Goal: Task Accomplishment & Management: Use online tool/utility

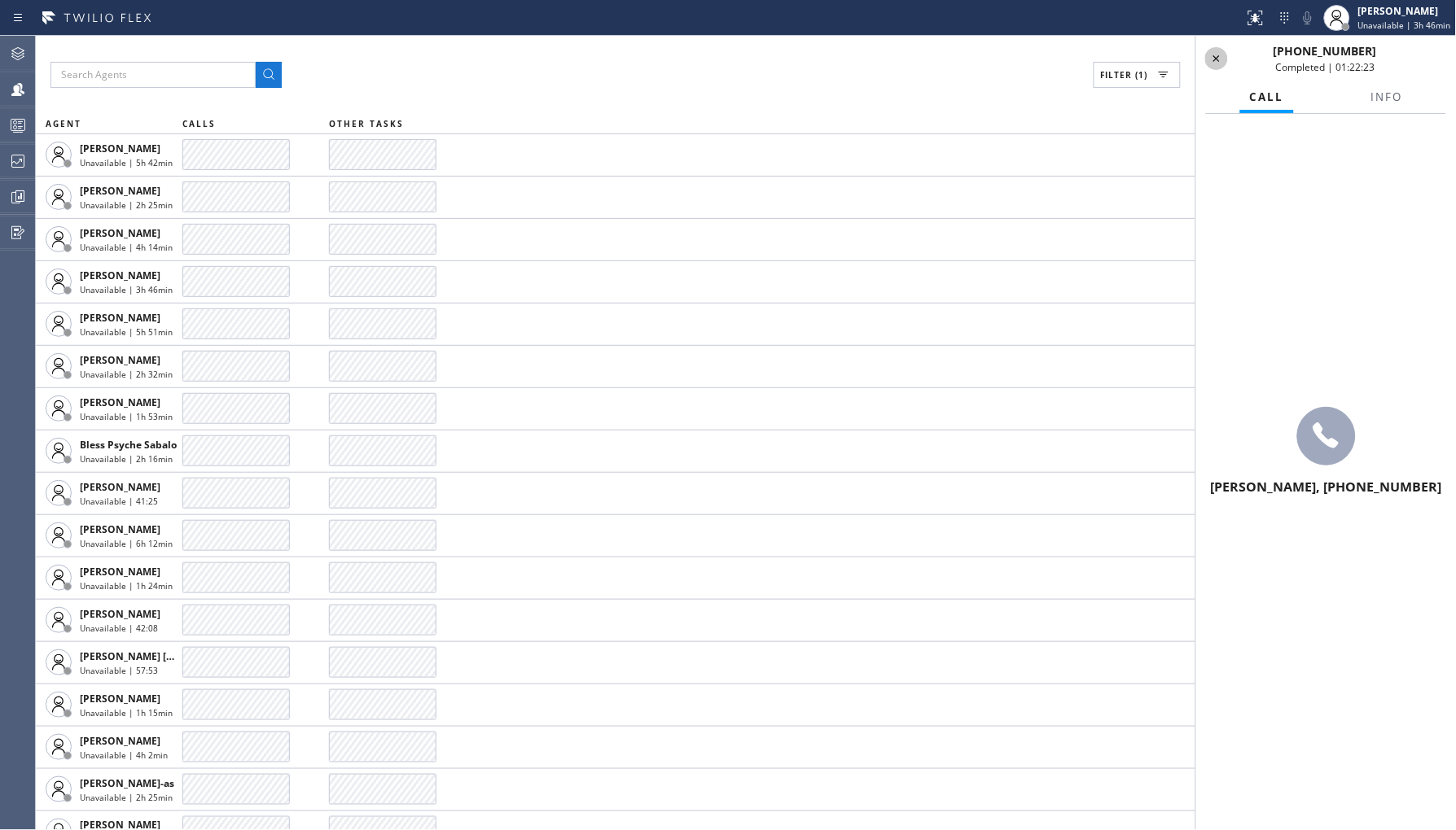
click at [1221, 52] on icon at bounding box center [1216, 58] width 19 height 19
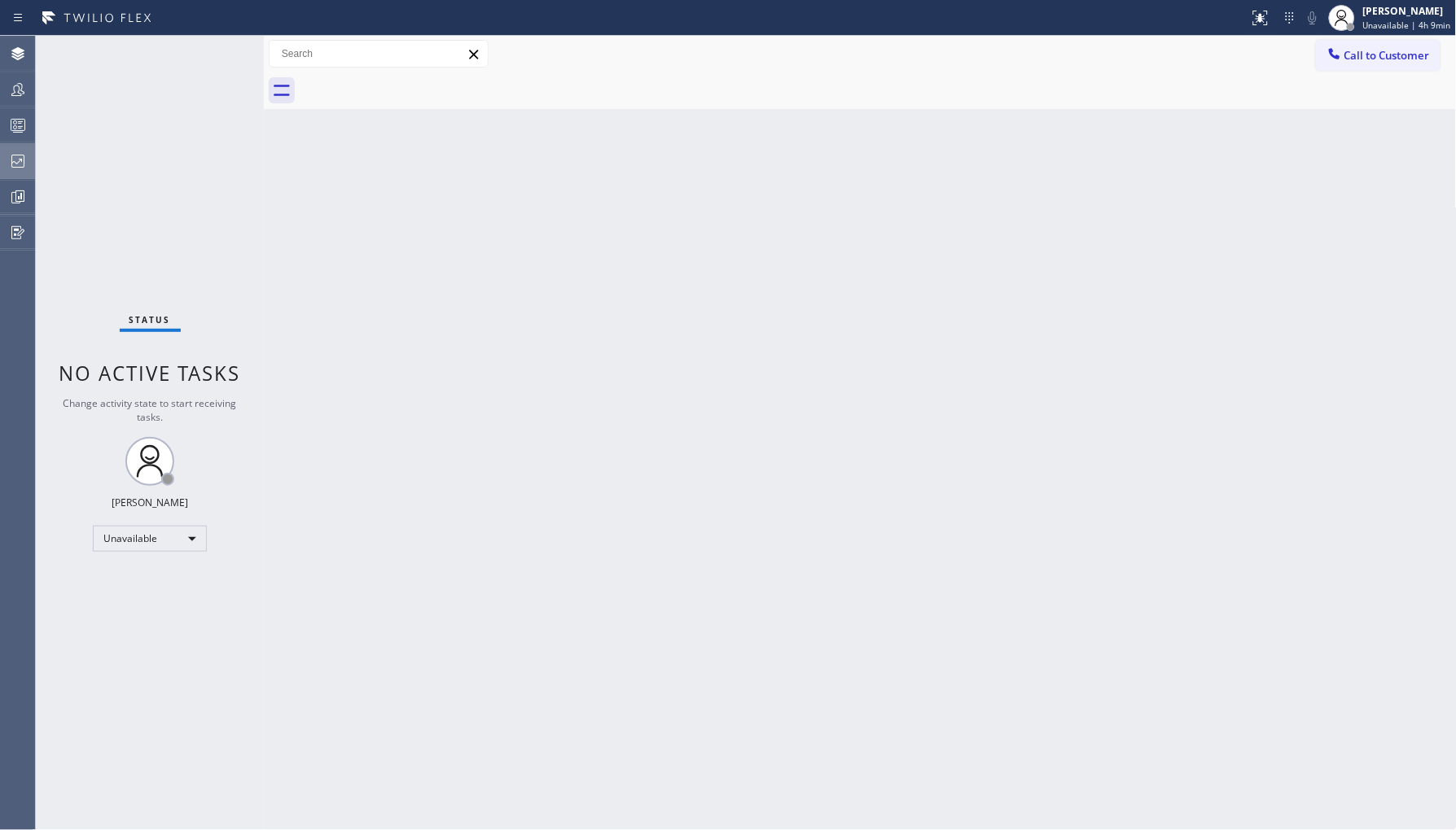
click at [14, 153] on icon at bounding box center [17, 161] width 19 height 19
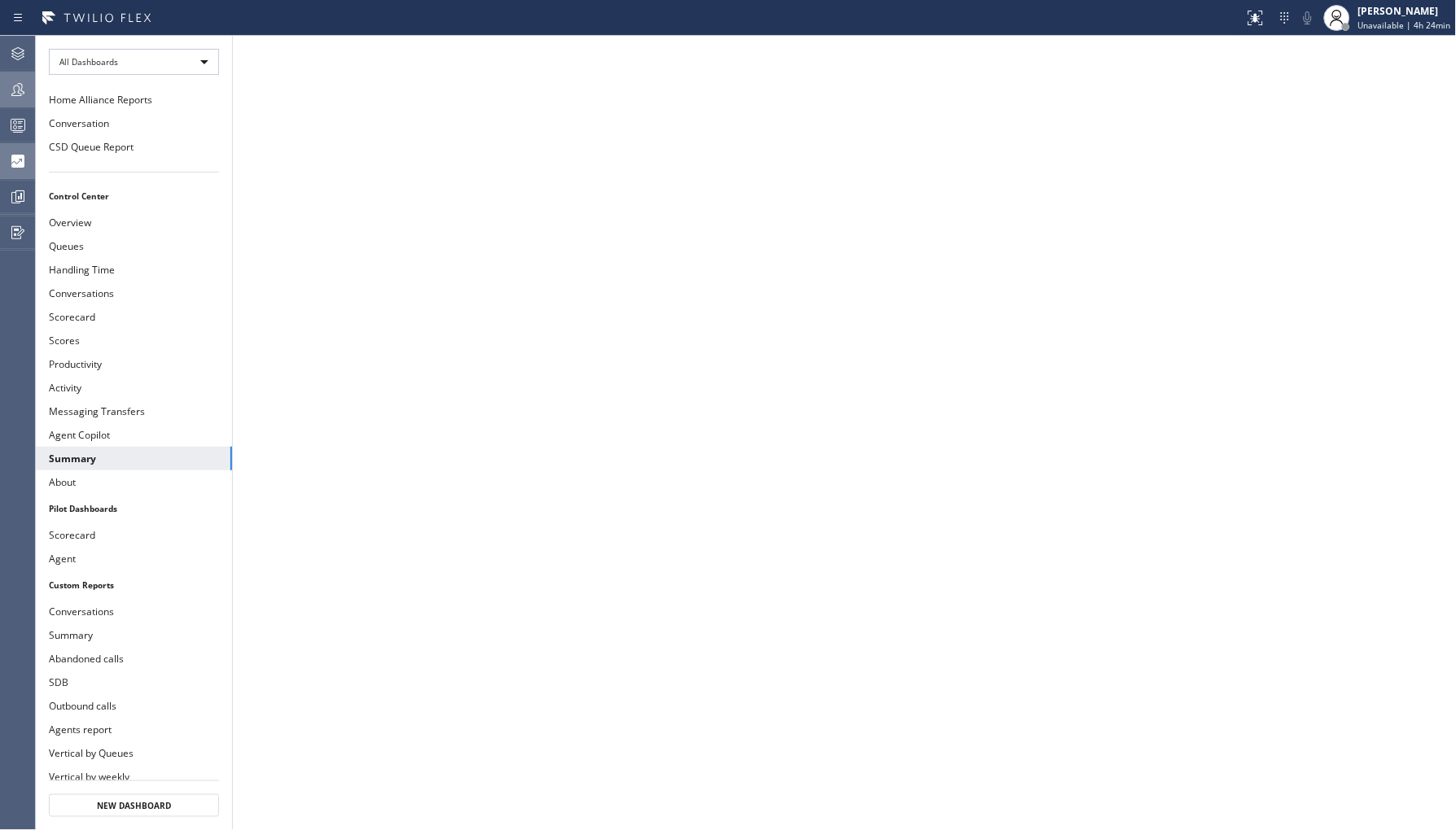
click at [11, 83] on icon at bounding box center [17, 89] width 19 height 19
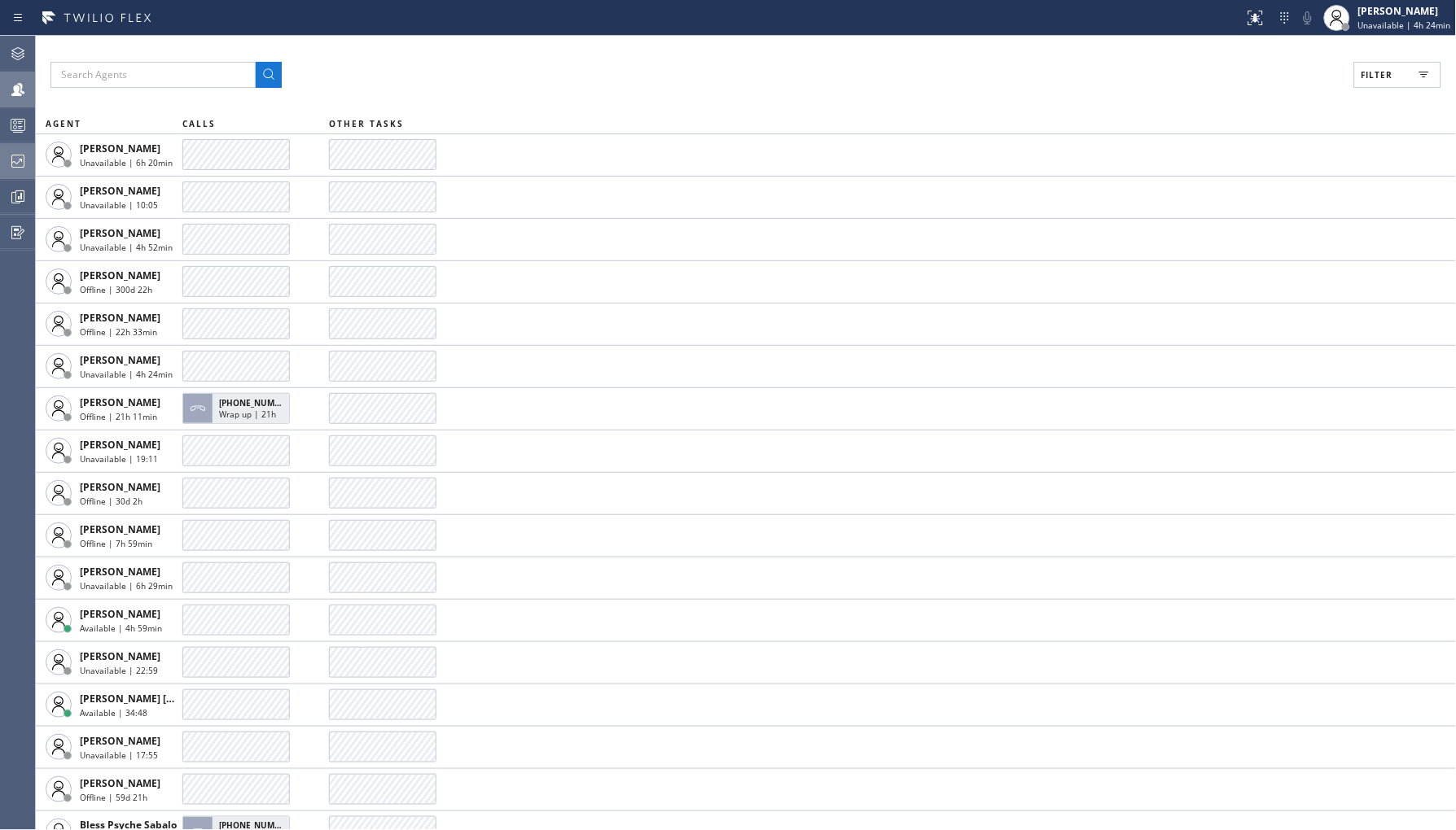
click at [1382, 70] on span "Filter" at bounding box center [1376, 75] width 32 height 12
click at [1246, 216] on label "Unavailable" at bounding box center [1336, 218] width 214 height 14
click at [1229, 216] on input "Unavailable" at bounding box center [1219, 218] width 19 height 19
checkbox input "true"
click at [1353, 102] on button "Apply" at bounding box center [1355, 92] width 59 height 22
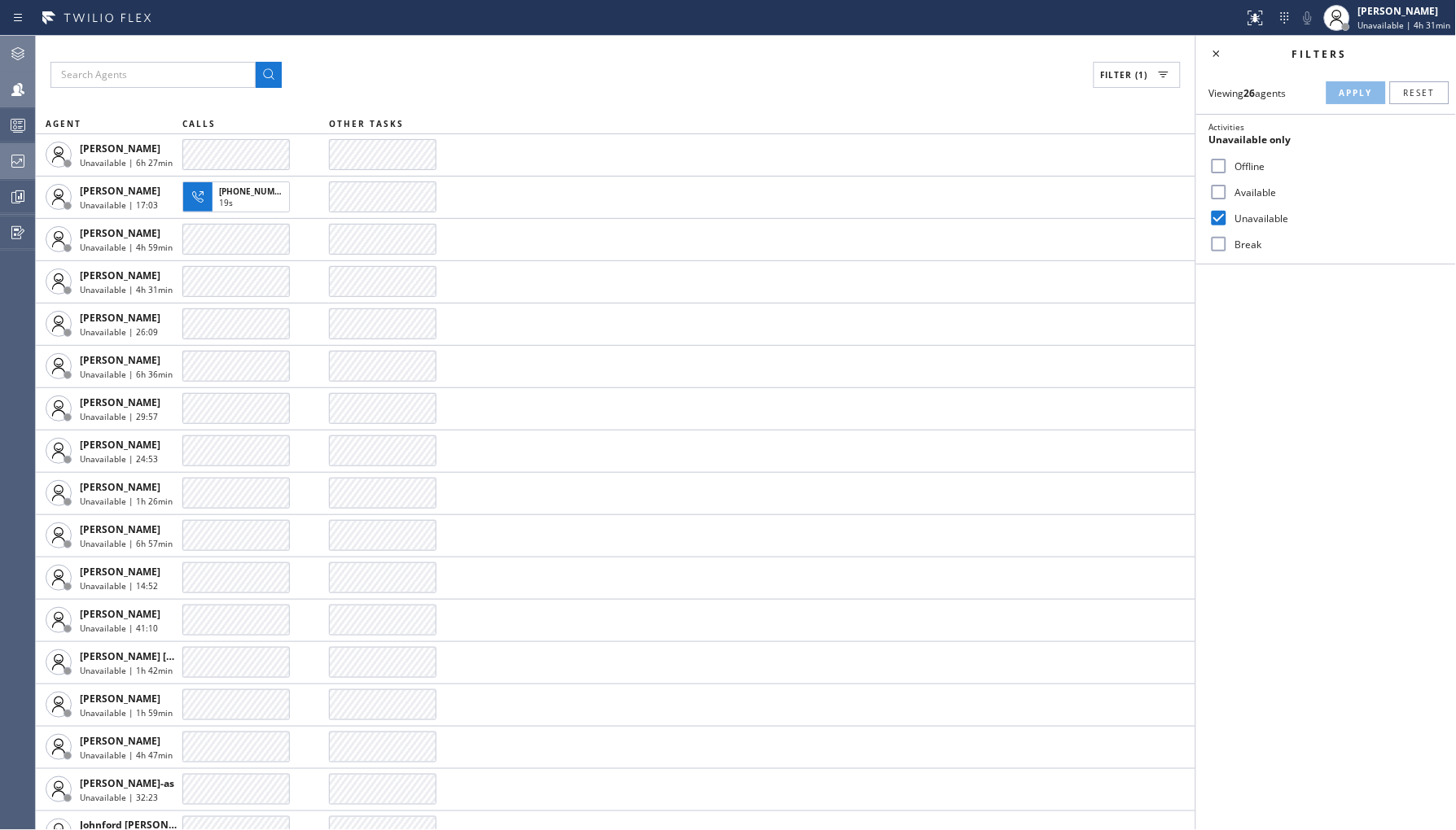
click at [17, 54] on icon at bounding box center [17, 53] width 19 height 19
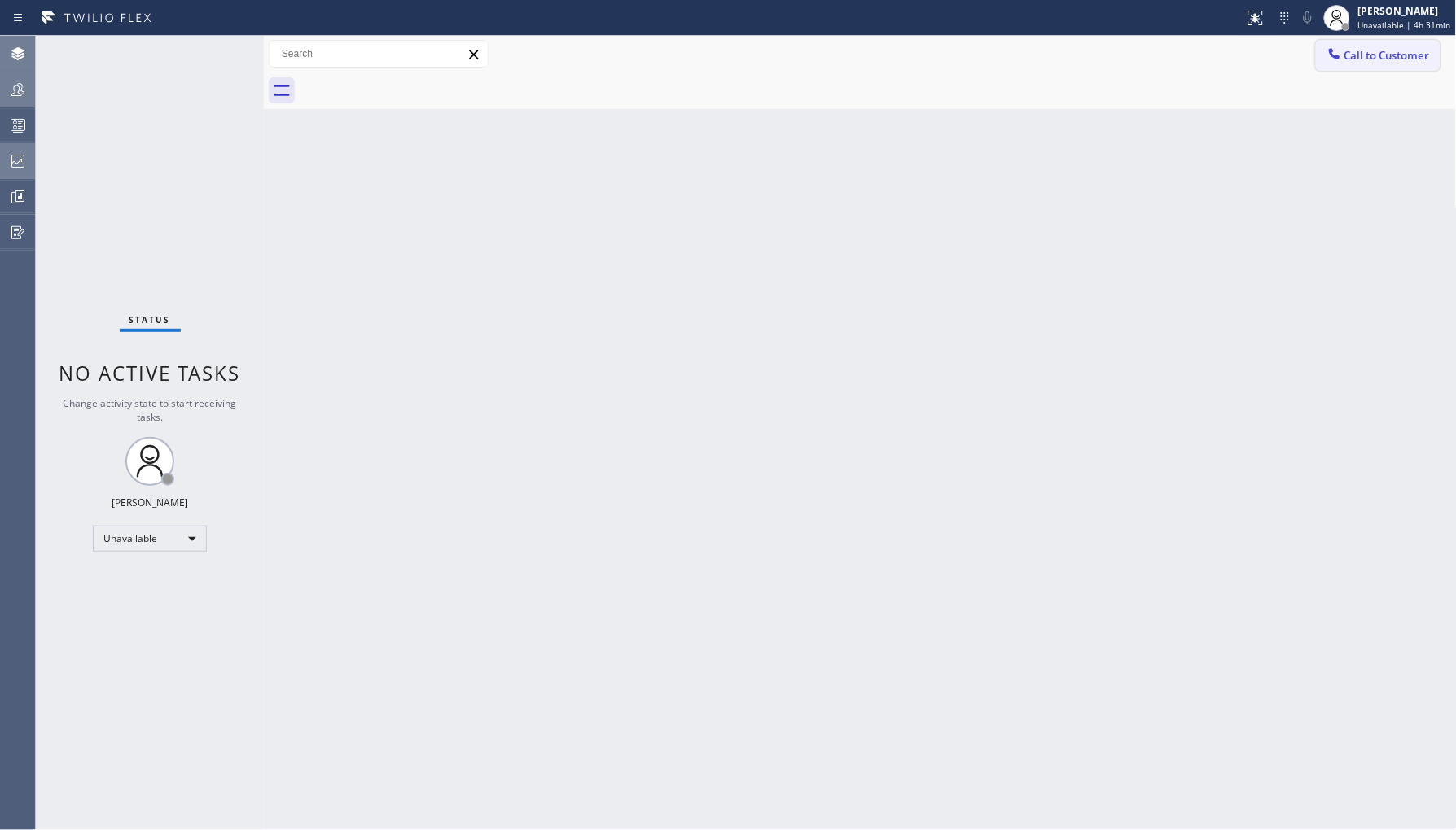
click at [1361, 58] on span "Call to Customer" at bounding box center [1387, 54] width 85 height 15
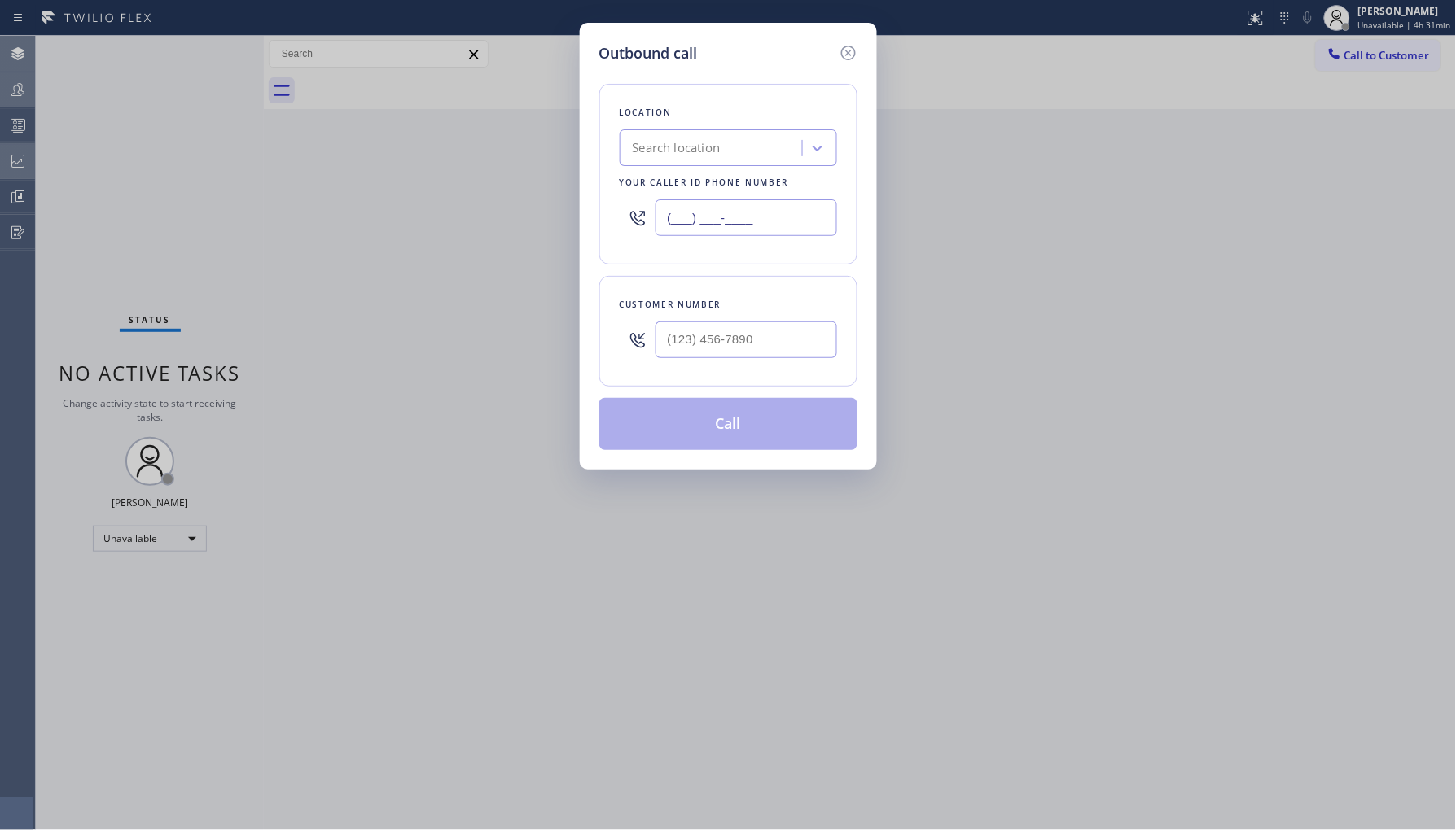
click at [718, 213] on input "(___) ___-____" at bounding box center [746, 217] width 182 height 37
paste input "855) 999-4417"
paste input "00) 686-5038"
drag, startPoint x: 777, startPoint y: 214, endPoint x: 370, endPoint y: 195, distance: 407.4
click at [370, 195] on div "Outbound call Location 4B2.Paid HVAC Alliance Expert Your caller id phone numbe…" at bounding box center [728, 415] width 1456 height 830
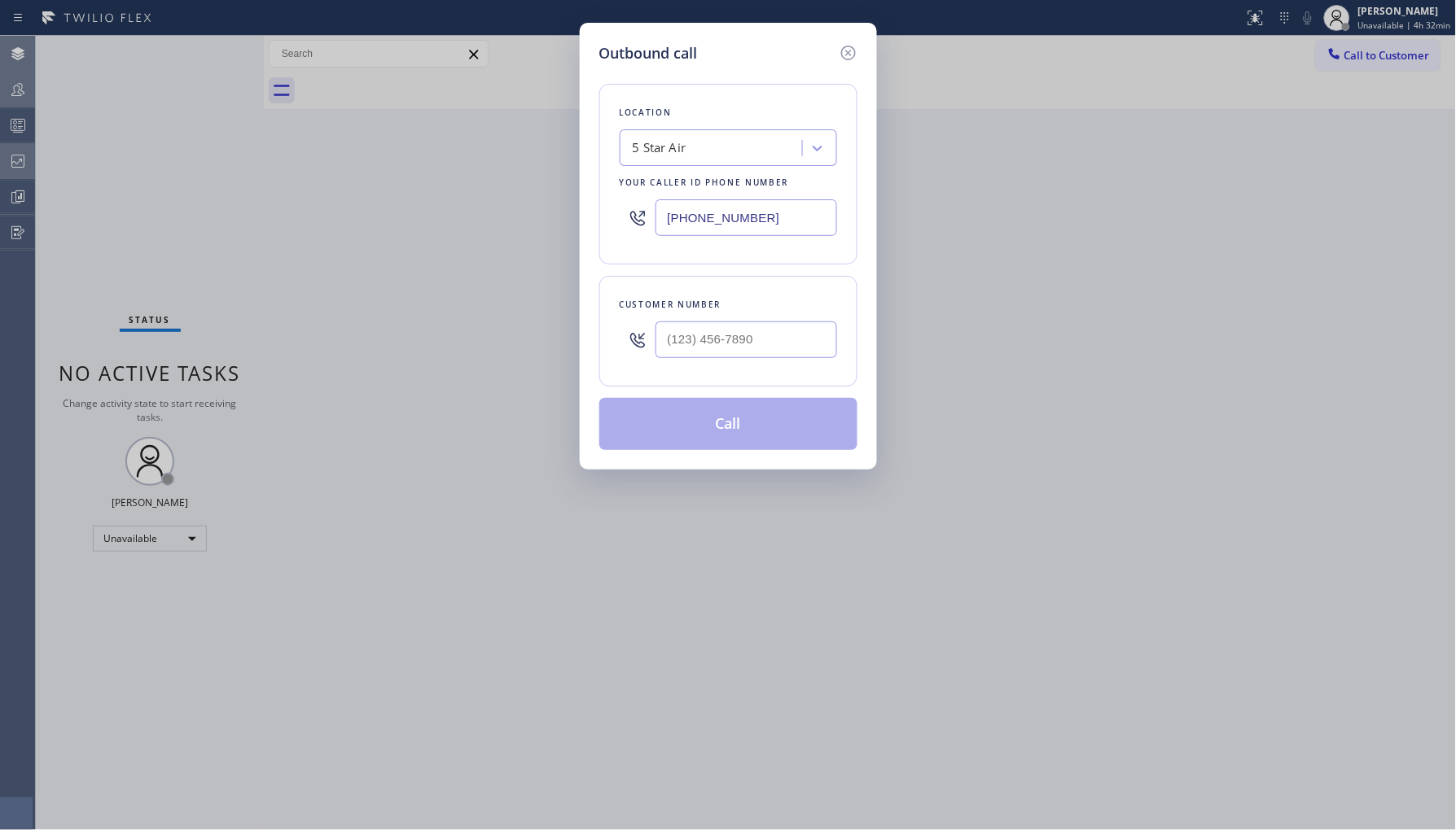
type input "[PHONE_NUMBER]"
click at [851, 51] on icon at bounding box center [848, 52] width 19 height 19
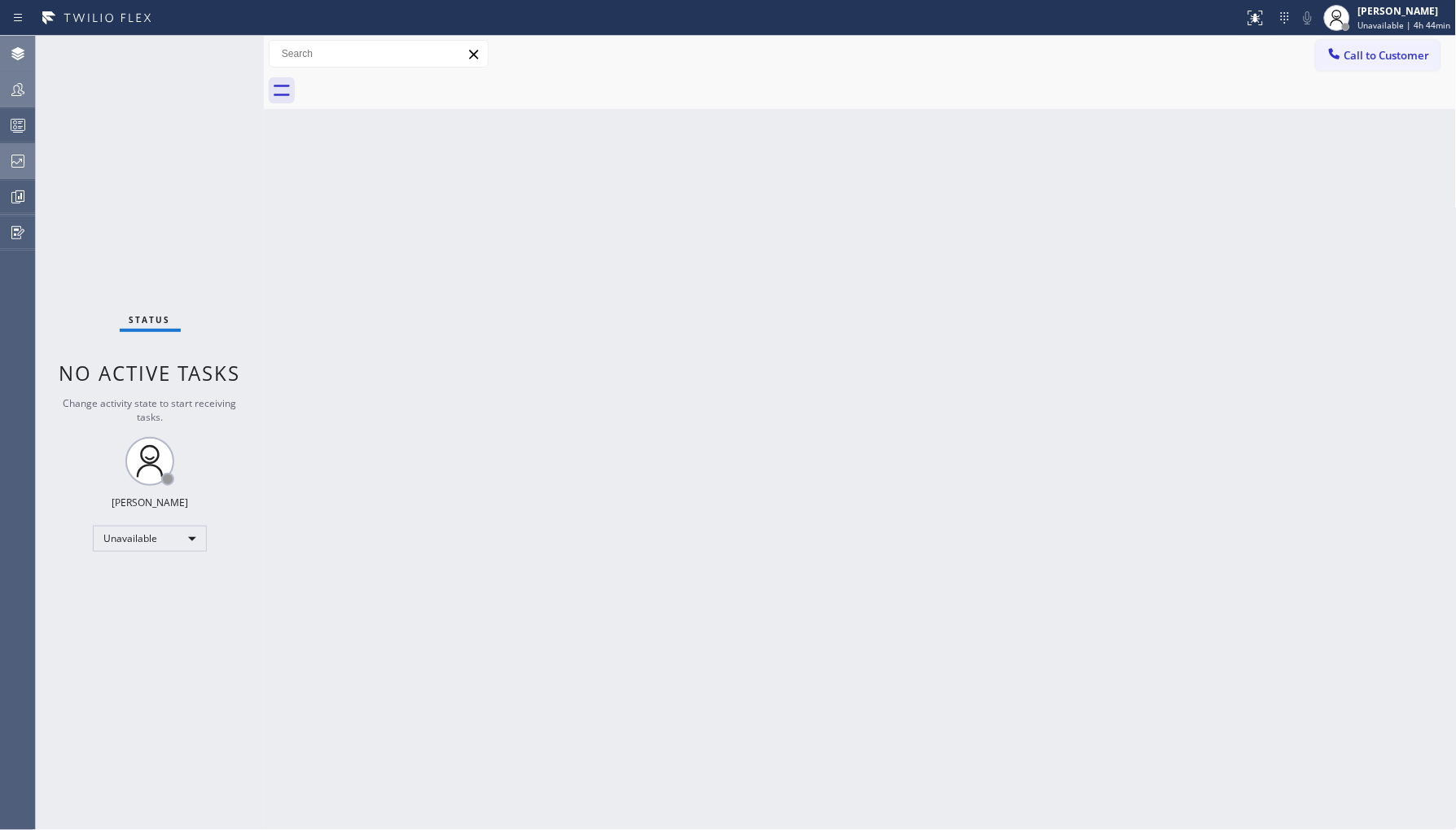
click at [17, 103] on div at bounding box center [17, 89] width 36 height 33
